Goal: Task Accomplishment & Management: Manage account settings

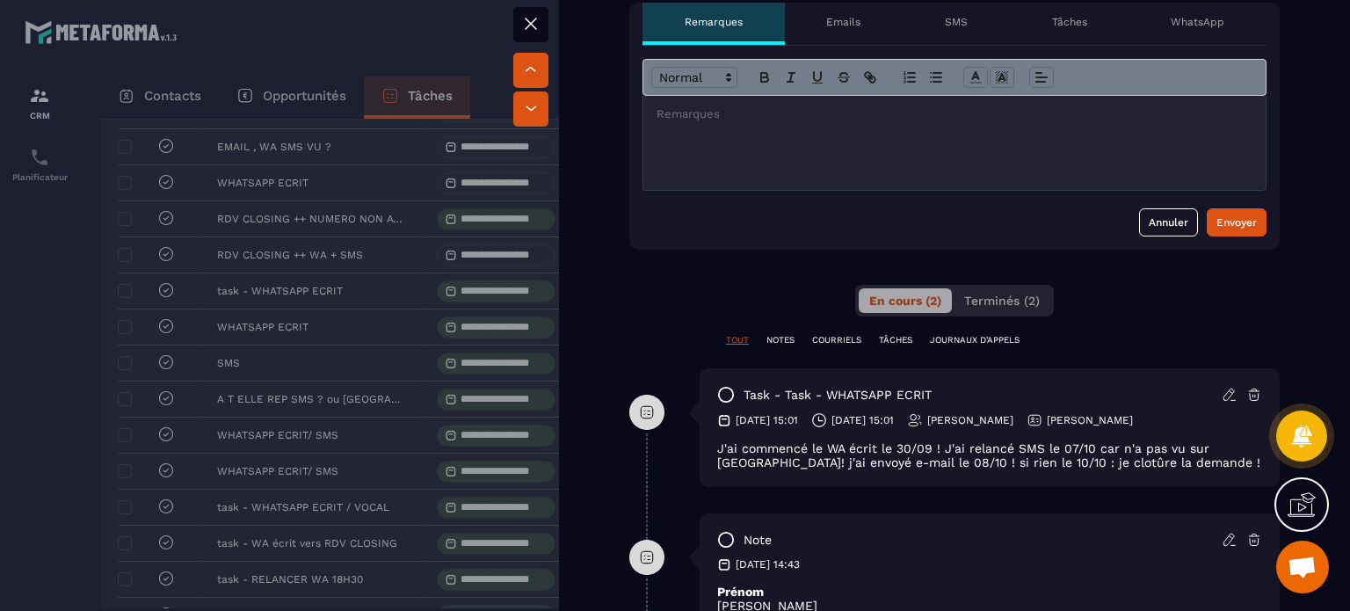
scroll to position [352, 0]
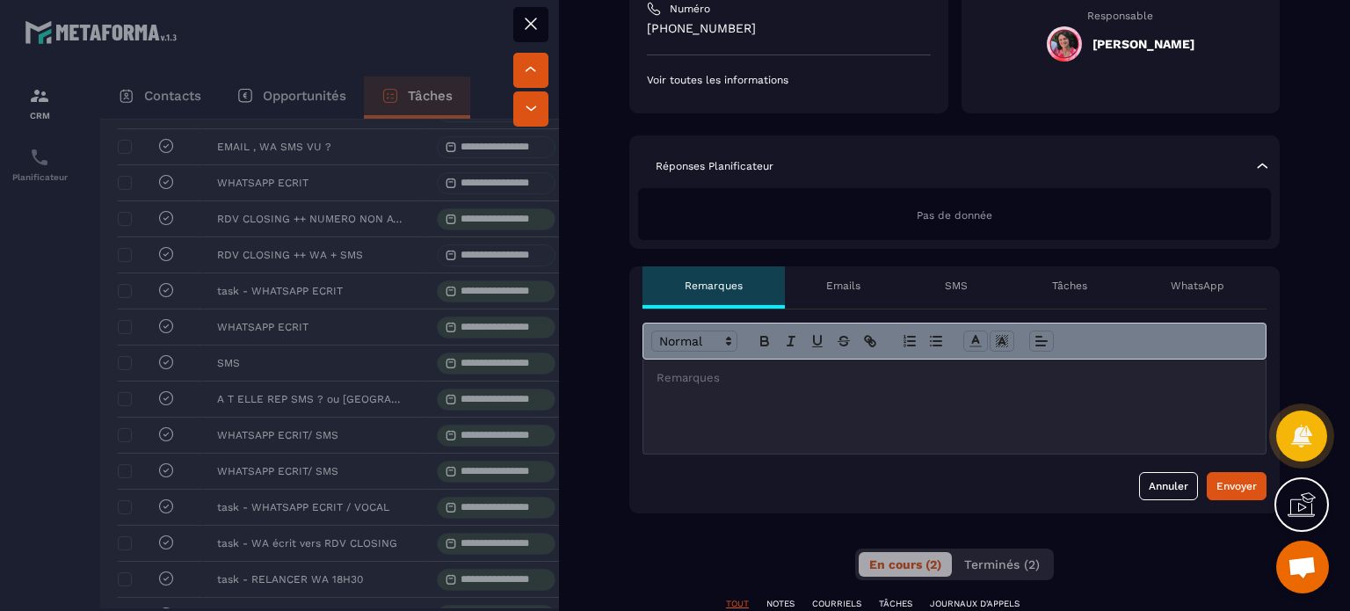
click at [856, 412] on div at bounding box center [954, 407] width 622 height 94
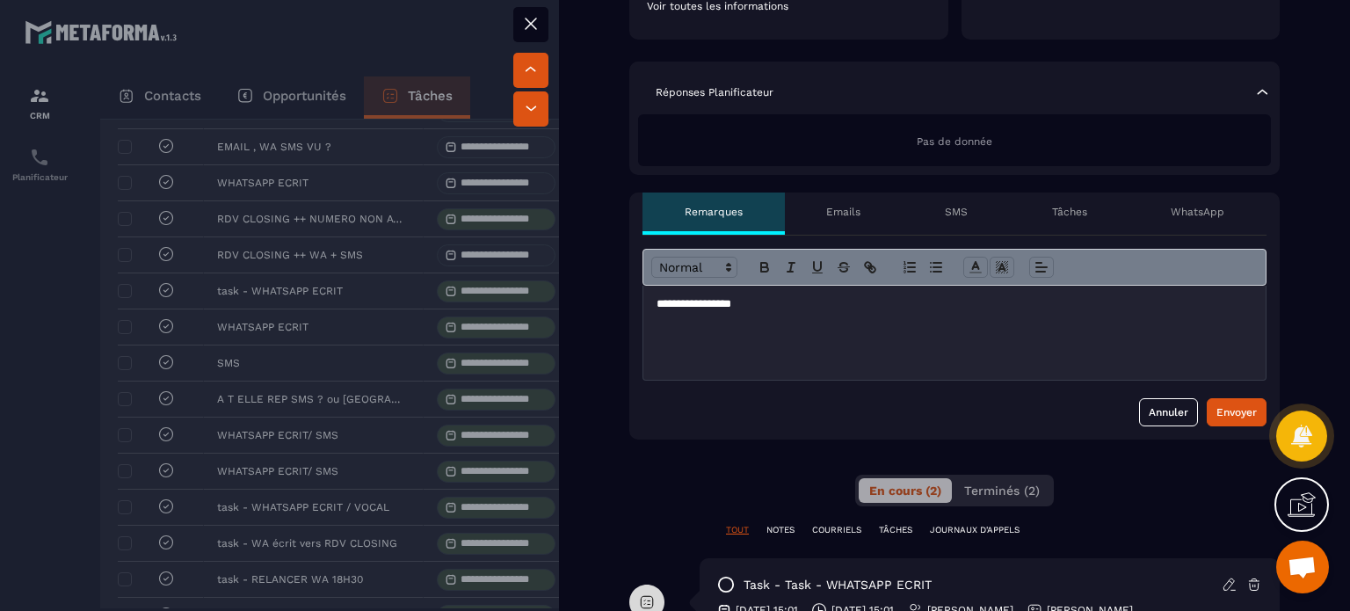
scroll to position [527, 0]
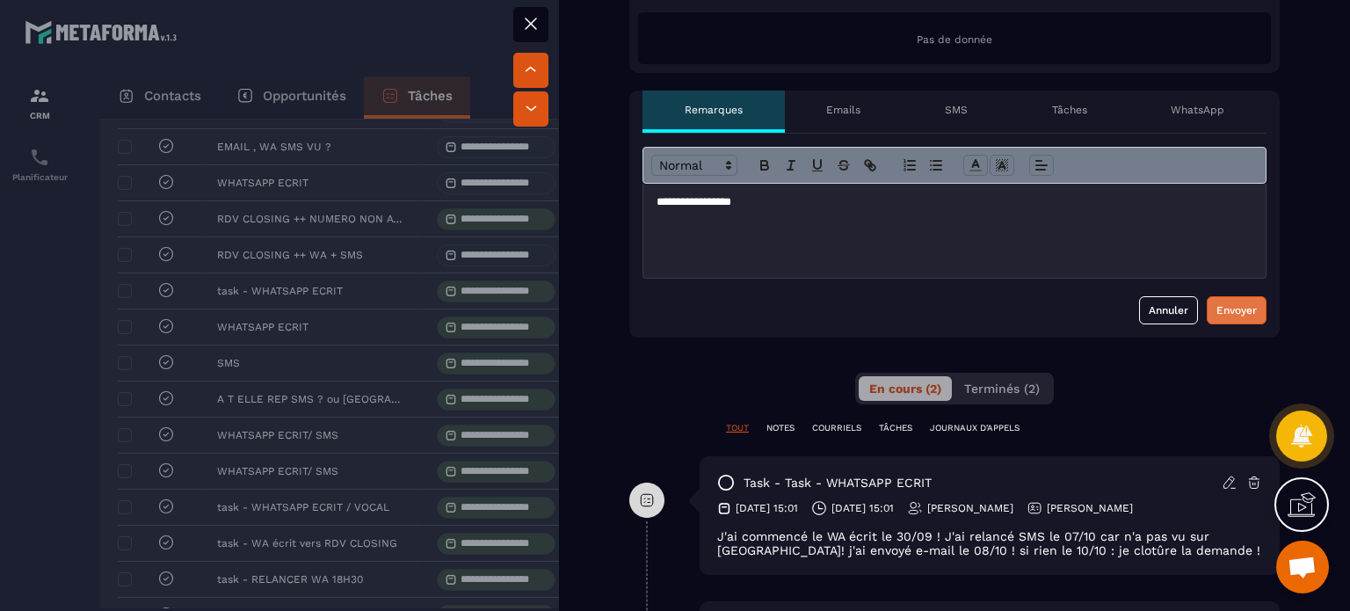
click at [1252, 296] on button "Envoyer" at bounding box center [1237, 310] width 60 height 28
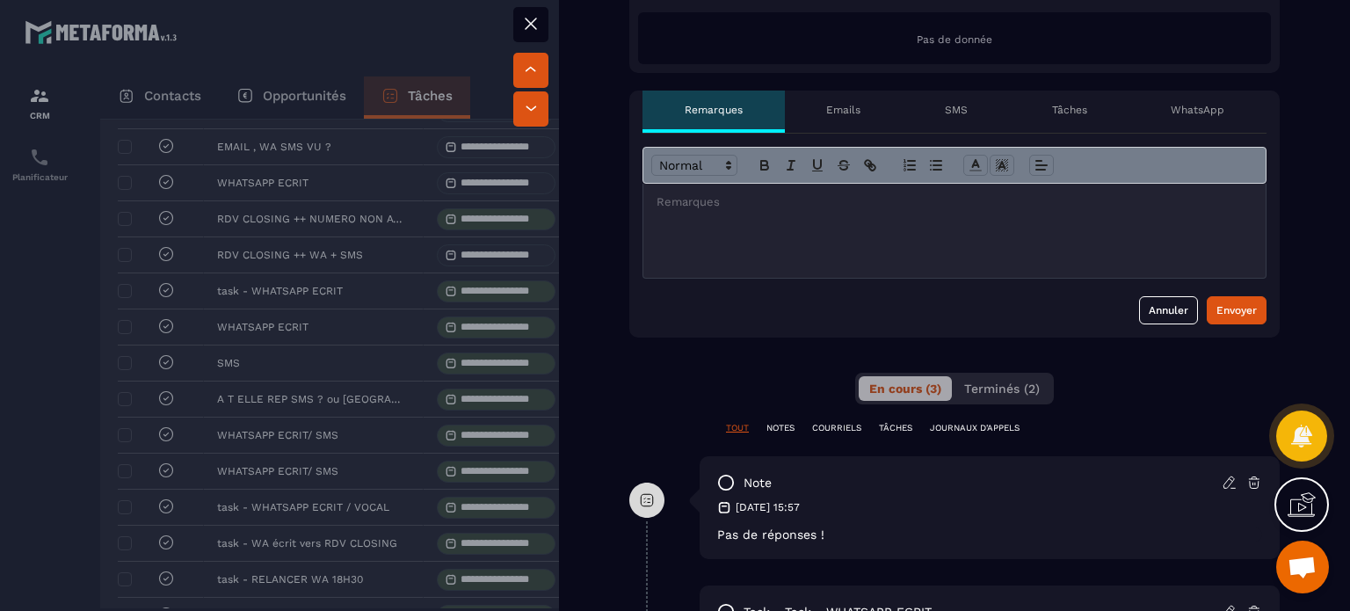
click at [544, 12] on button at bounding box center [530, 24] width 35 height 35
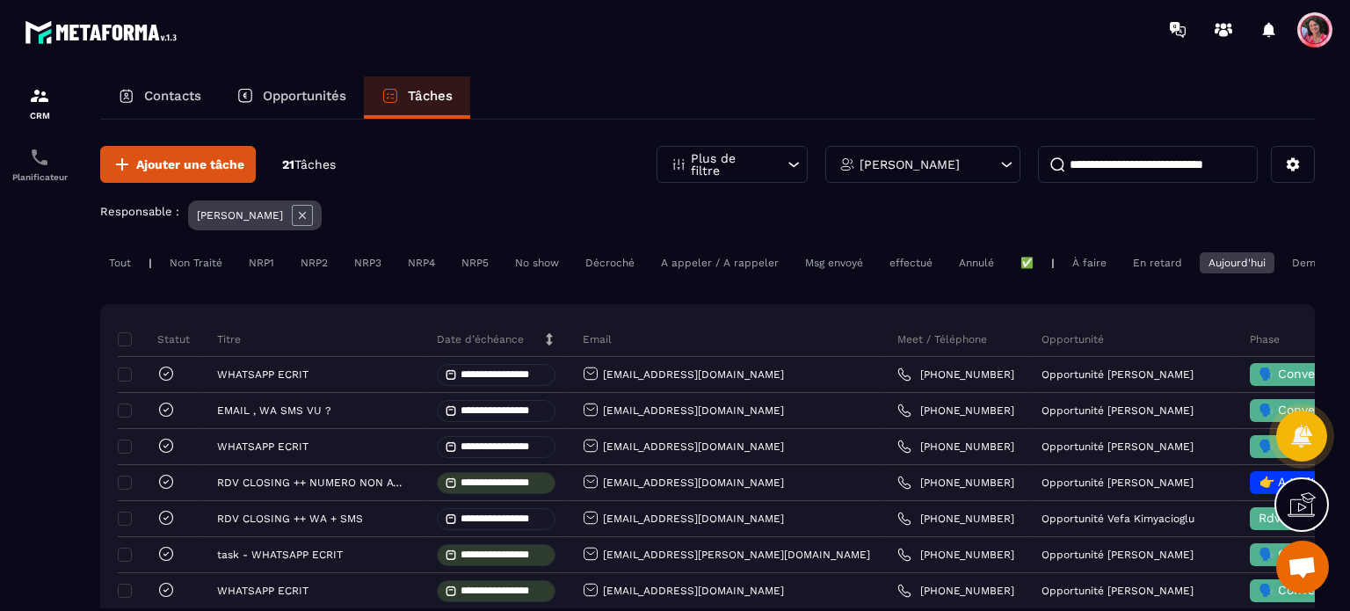
click at [324, 91] on p "Opportunités" at bounding box center [305, 96] width 84 height 16
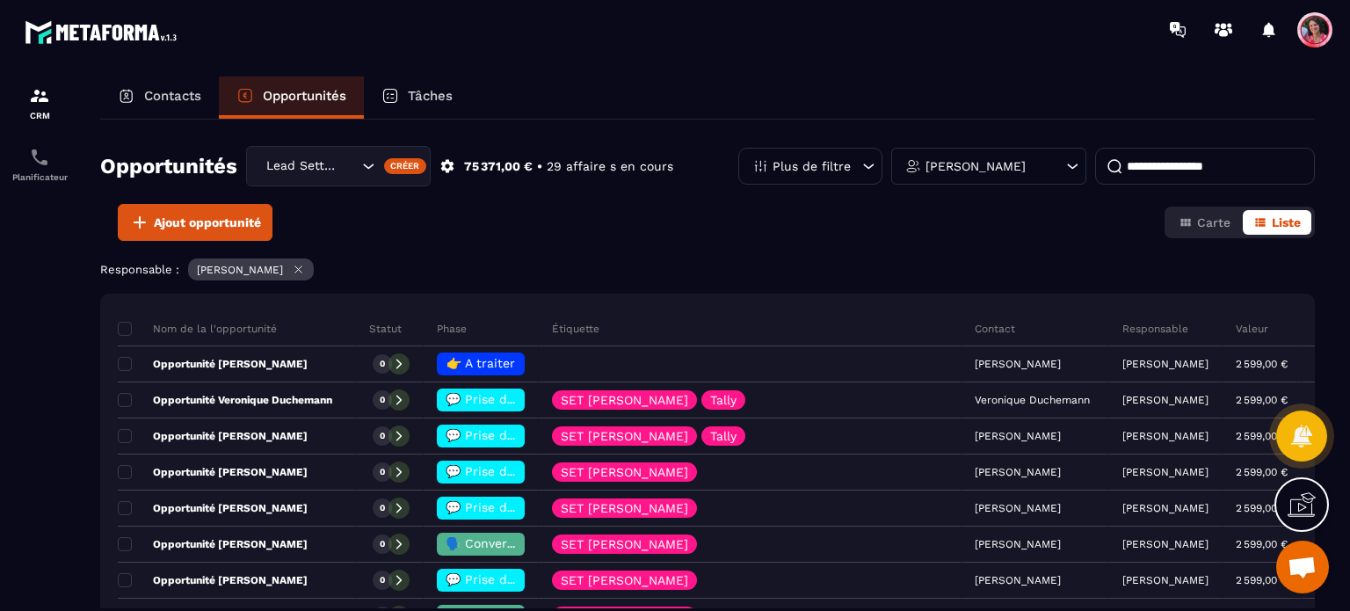
click at [1203, 164] on input at bounding box center [1205, 166] width 220 height 37
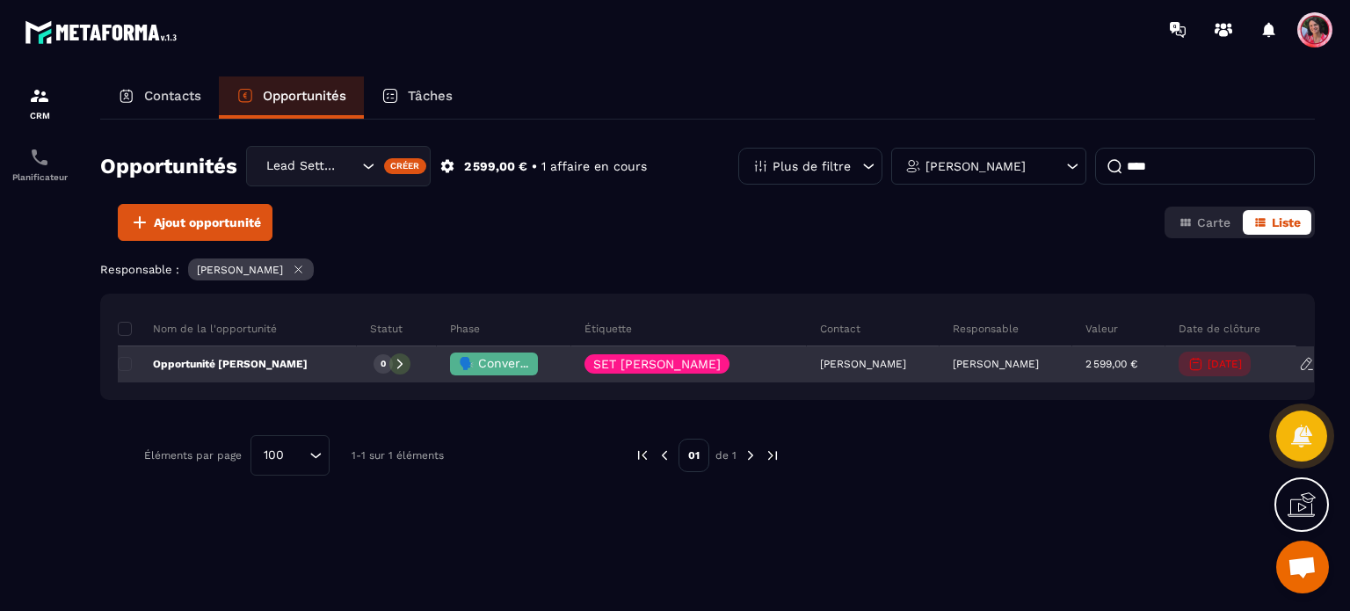
type input "****"
click at [519, 368] on span "🗣️ Conversation en cours" at bounding box center [537, 363] width 156 height 14
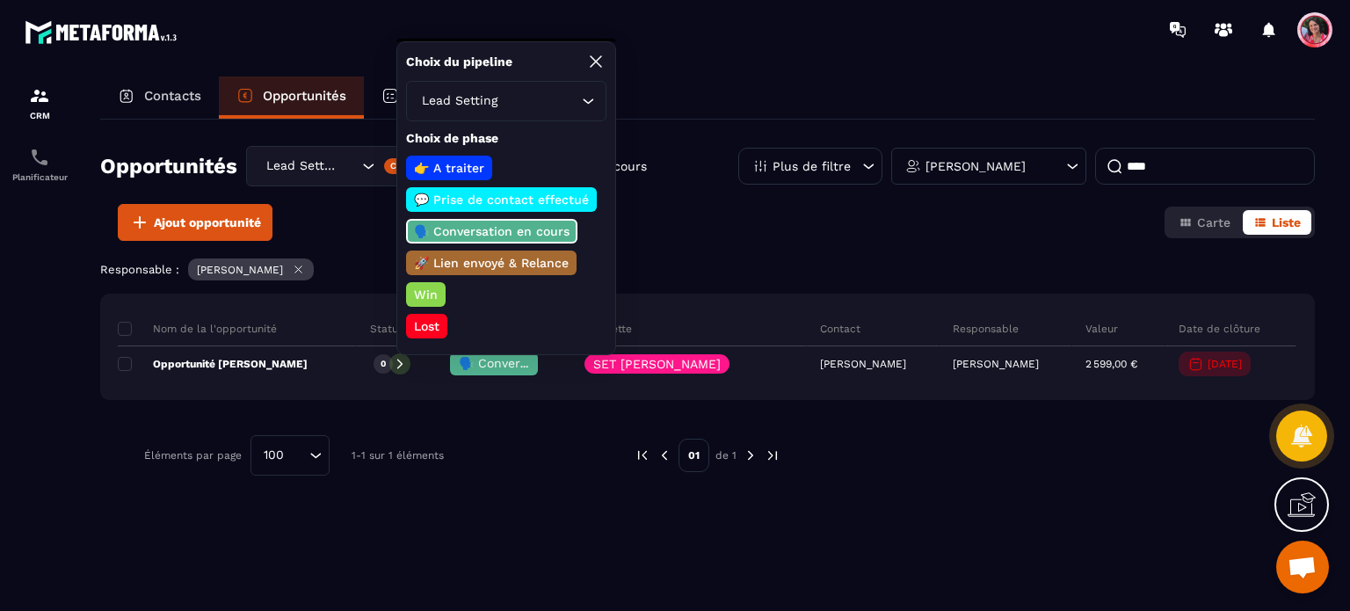
click at [419, 317] on p "Lost" at bounding box center [426, 326] width 31 height 18
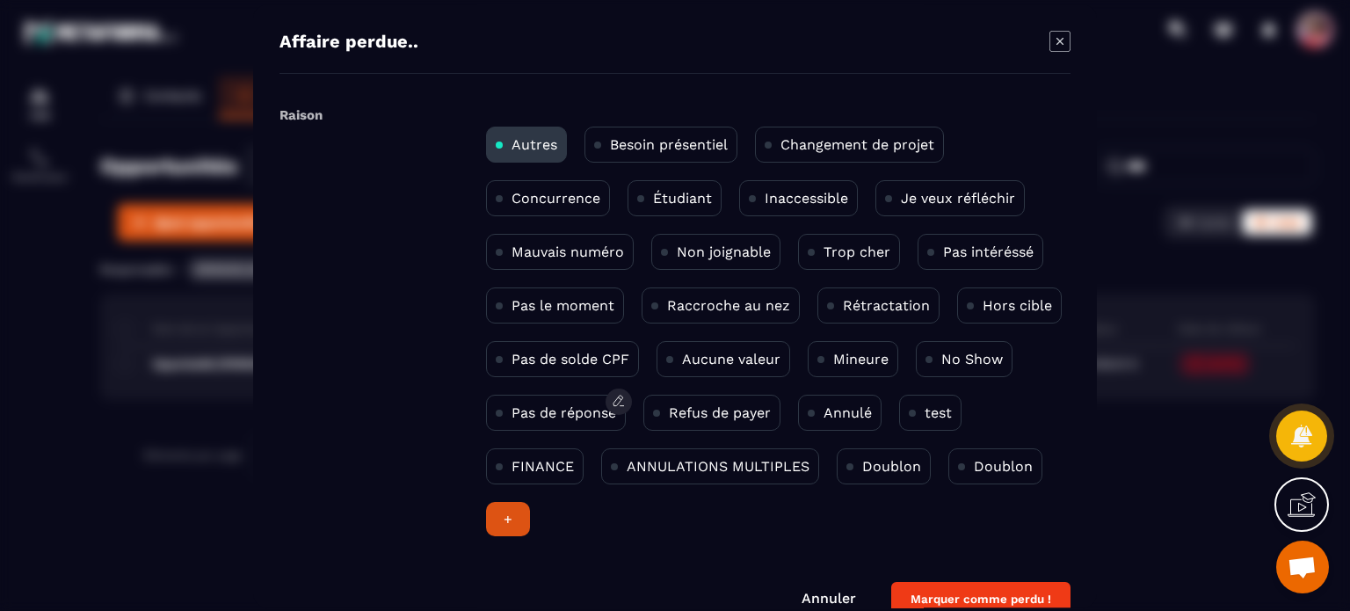
click at [536, 408] on p "Pas de réponse" at bounding box center [564, 412] width 105 height 17
click at [970, 598] on button "Marquer comme perdu !" at bounding box center [980, 599] width 179 height 34
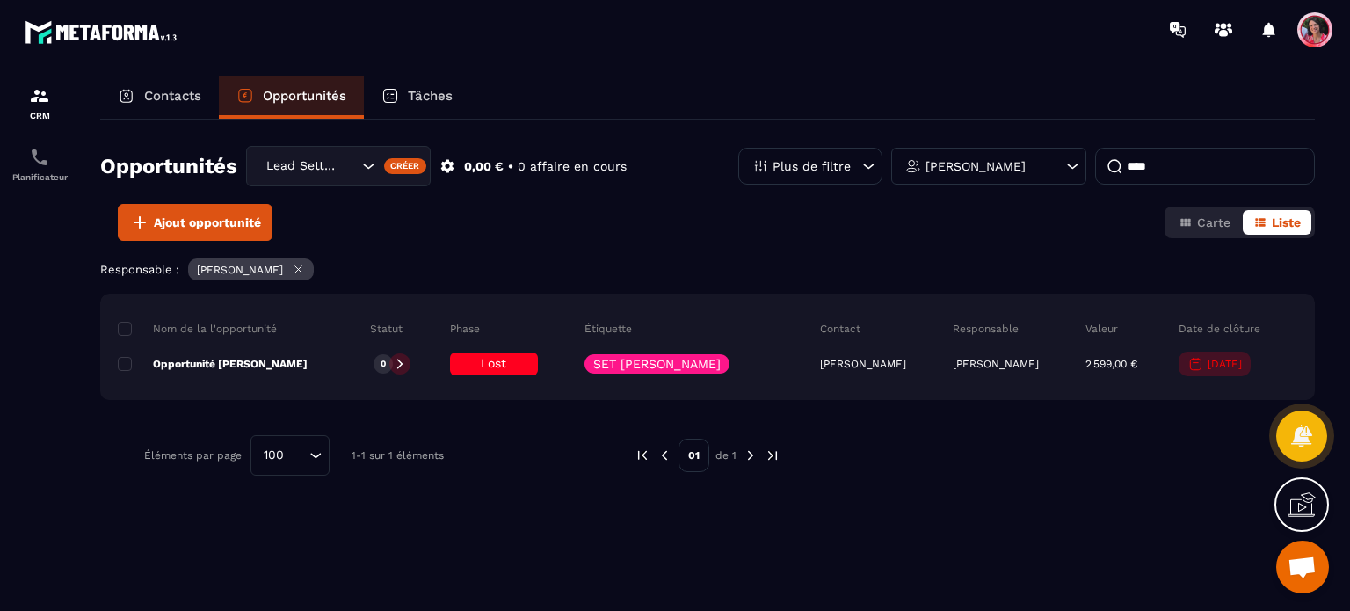
click at [433, 96] on p "Tâches" at bounding box center [430, 96] width 45 height 16
